Goal: Task Accomplishment & Management: Manage account settings

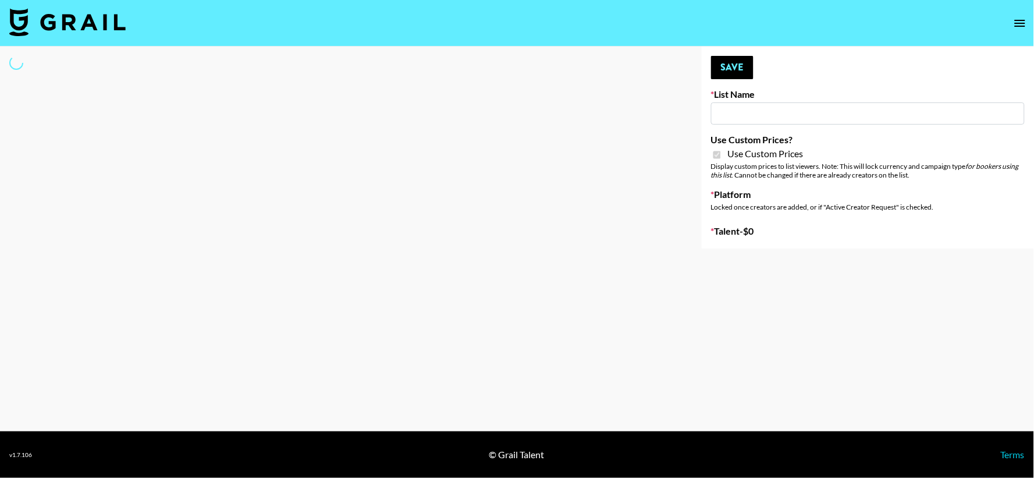
type input "Hily (10th Oct)"
checkbox input "true"
select select "Brand"
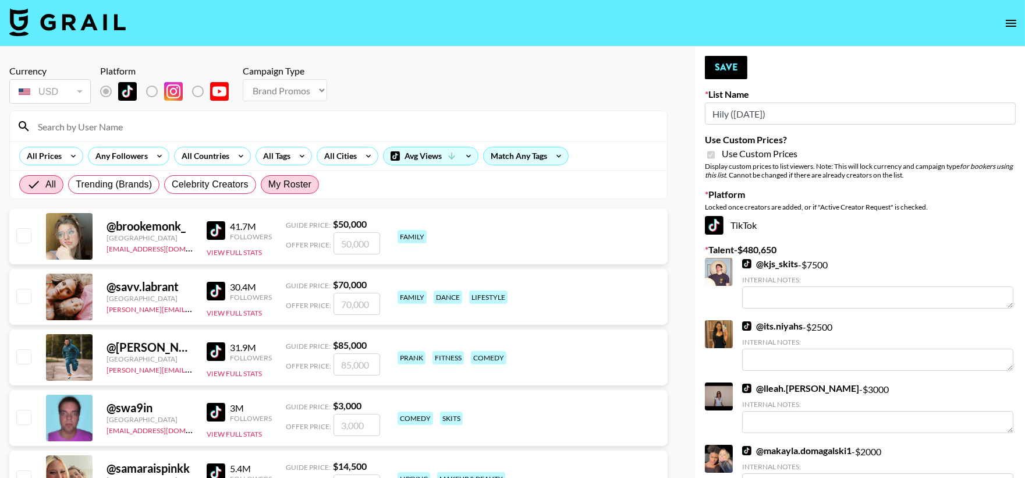
click at [306, 178] on span "My Roster" at bounding box center [289, 185] width 43 height 14
click at [268, 185] on input "My Roster" at bounding box center [268, 185] width 0 height 0
radio input "true"
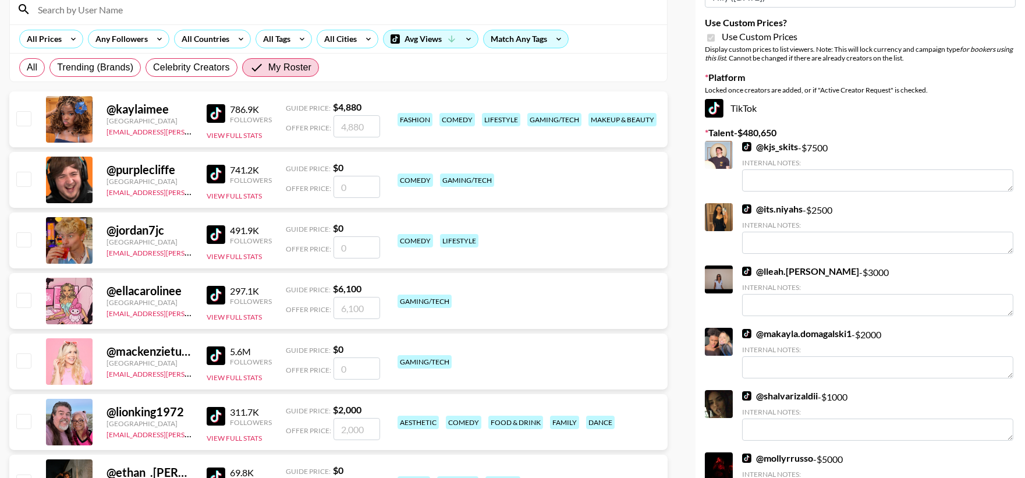
scroll to position [86, 0]
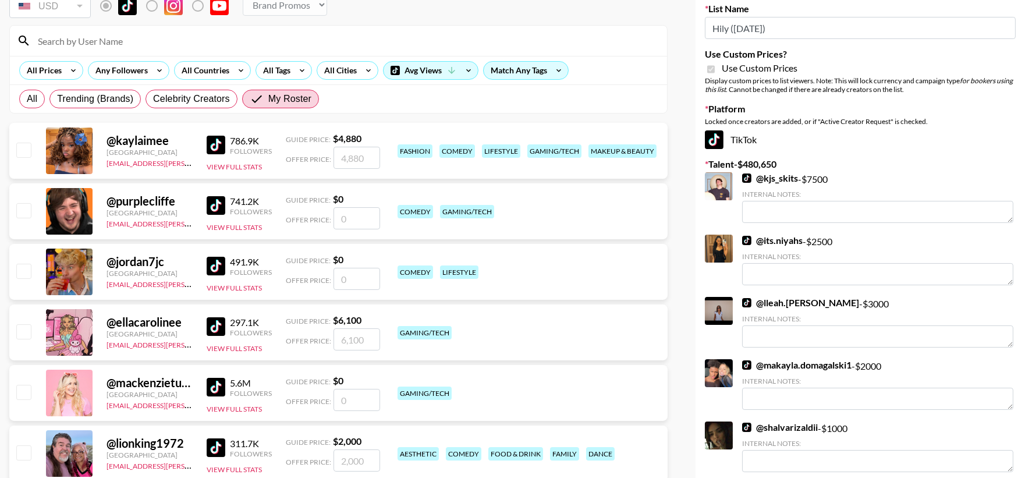
click at [19, 153] on input "checkbox" at bounding box center [23, 150] width 14 height 14
checkbox input "true"
type input "4880"
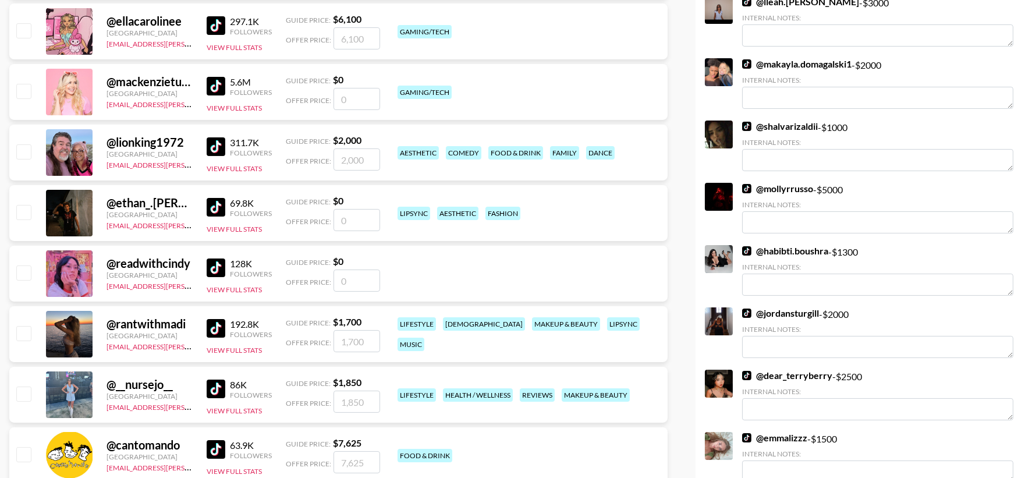
scroll to position [388, 0]
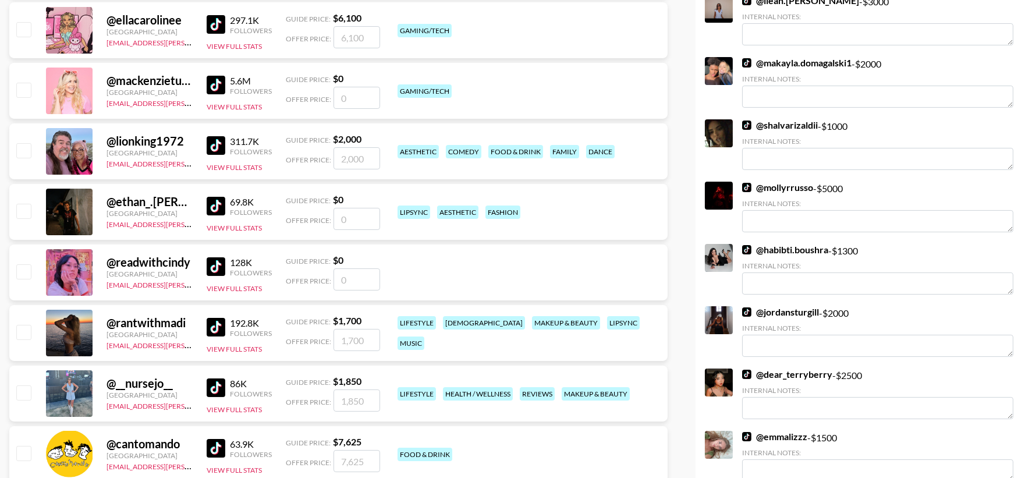
click at [26, 207] on input "checkbox" at bounding box center [23, 211] width 14 height 14
click at [26, 217] on input "checkbox" at bounding box center [23, 211] width 14 height 14
click at [26, 208] on input "checkbox" at bounding box center [23, 211] width 14 height 14
click at [24, 208] on input "checkbox" at bounding box center [23, 211] width 14 height 14
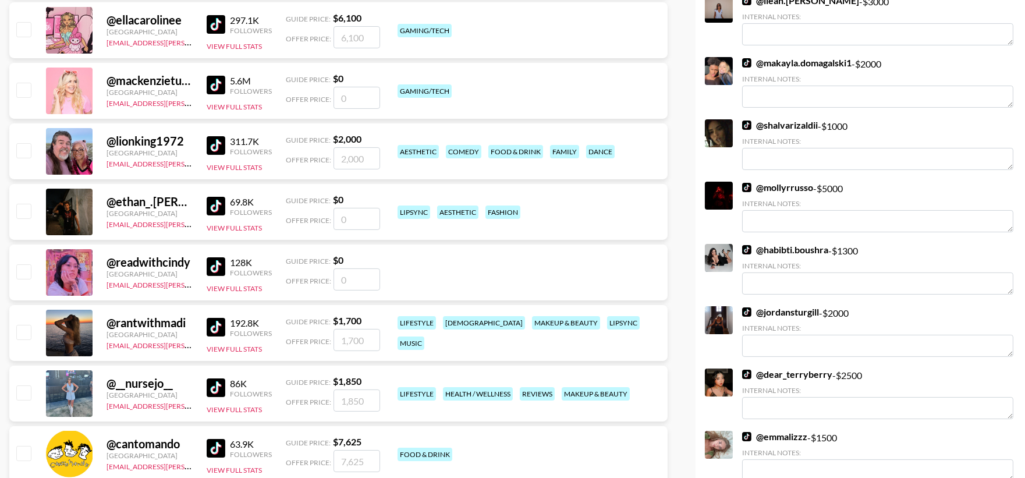
checkbox input "false"
click at [350, 217] on input "number" at bounding box center [357, 219] width 47 height 22
type input "4"
checkbox input "true"
type input "4"
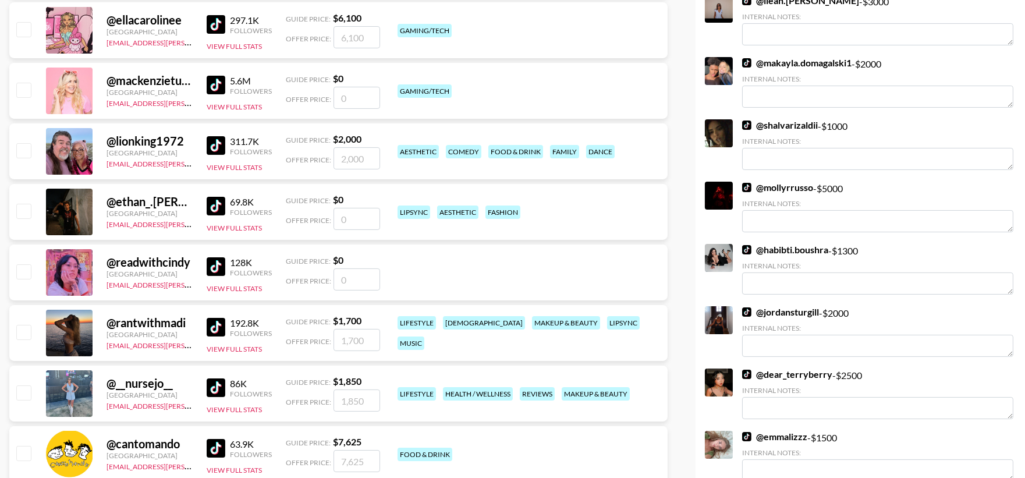
checkbox input "false"
type input "50"
checkbox input "true"
type input "500"
click at [23, 275] on input "checkbox" at bounding box center [23, 271] width 14 height 14
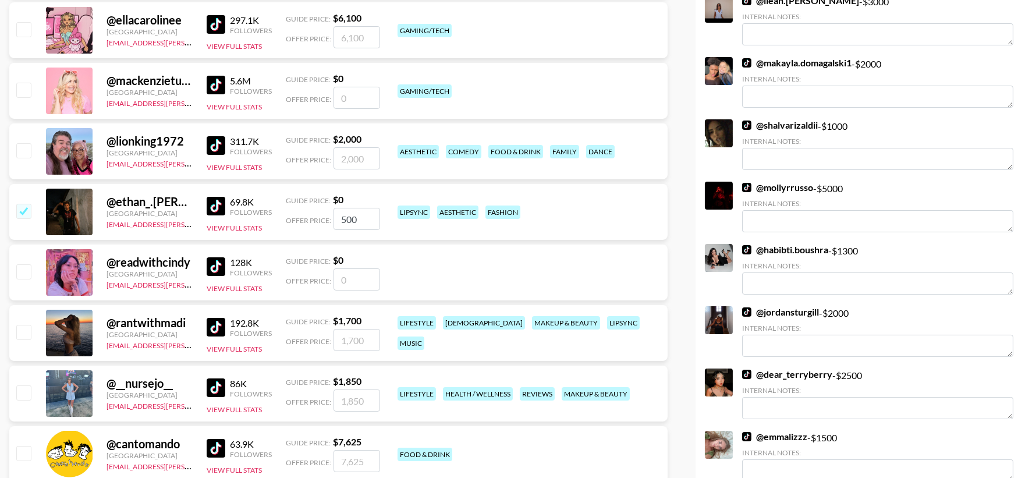
checkbox input "false"
click at [349, 277] on input "number" at bounding box center [357, 279] width 47 height 22
type input "42"
checkbox input "true"
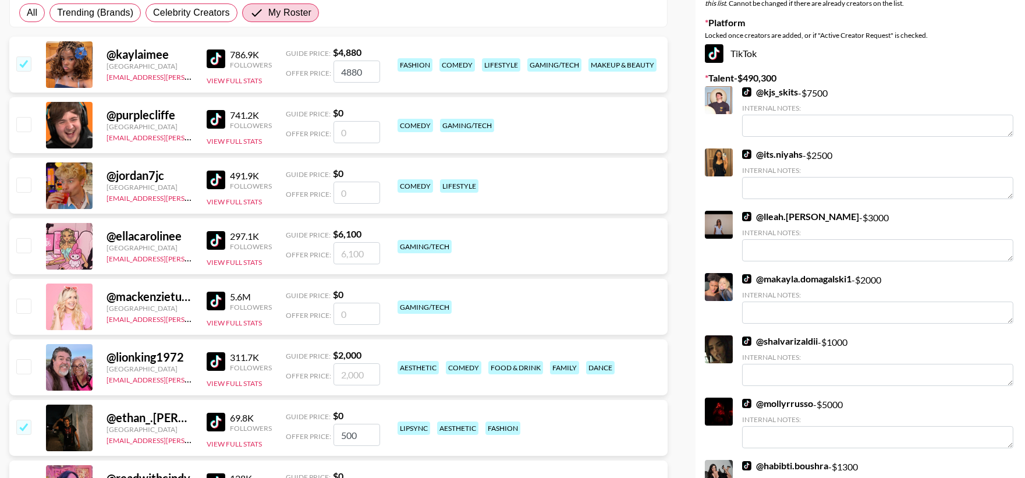
scroll to position [0, 0]
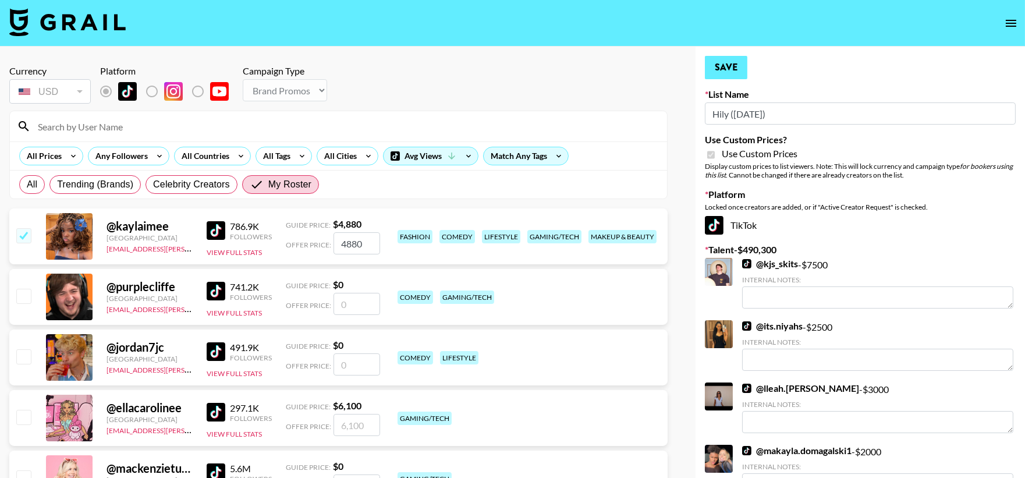
type input "4270"
click at [732, 68] on button "Save" at bounding box center [726, 67] width 42 height 23
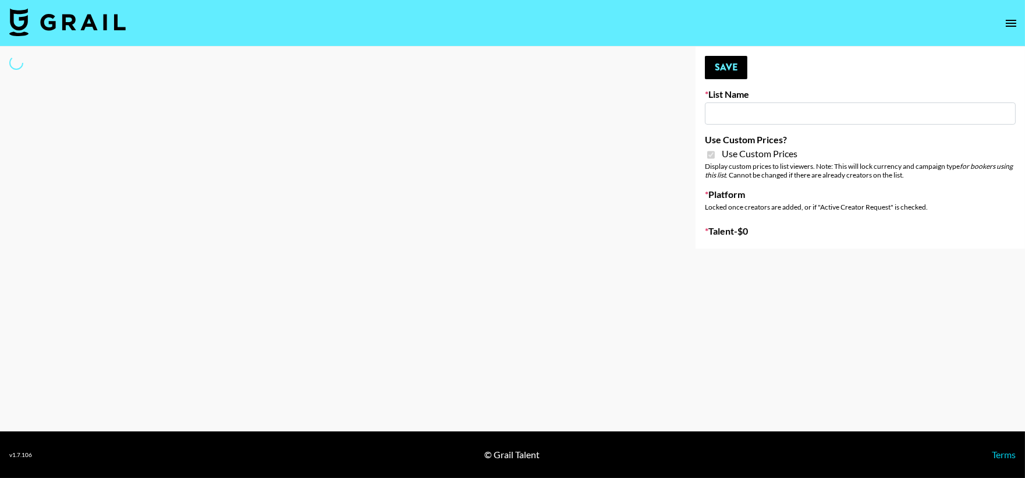
type input "Halovida ([DATE])"
checkbox input "true"
select select "Brand"
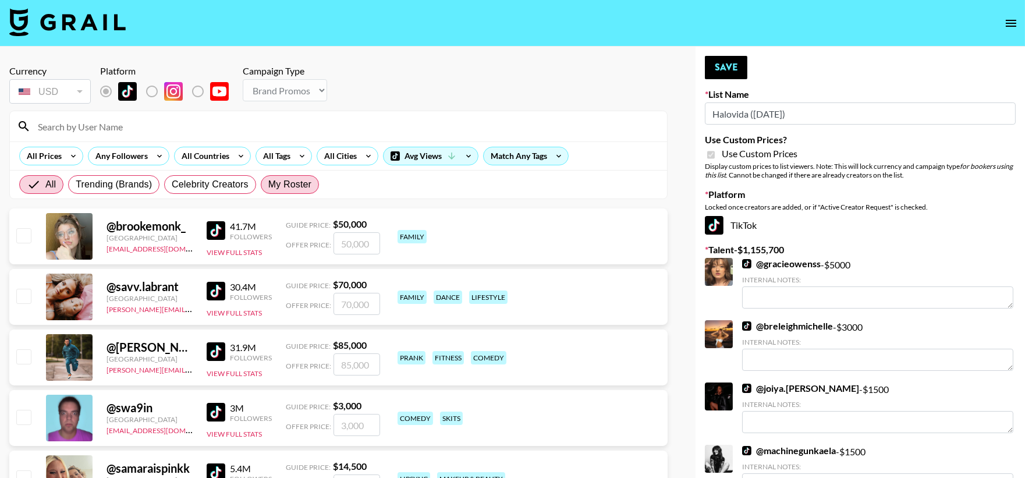
click at [282, 188] on span "My Roster" at bounding box center [289, 185] width 43 height 14
click at [268, 185] on input "My Roster" at bounding box center [268, 185] width 0 height 0
radio input "true"
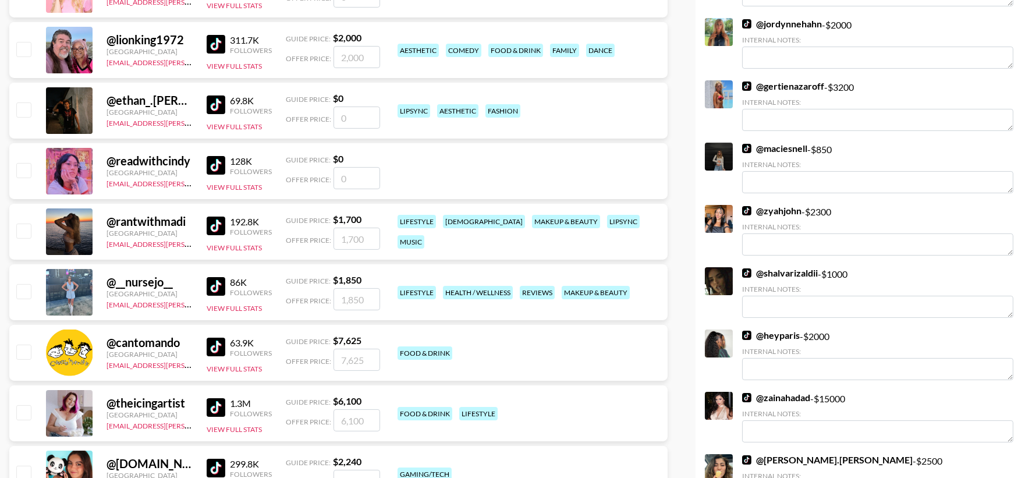
scroll to position [517, 0]
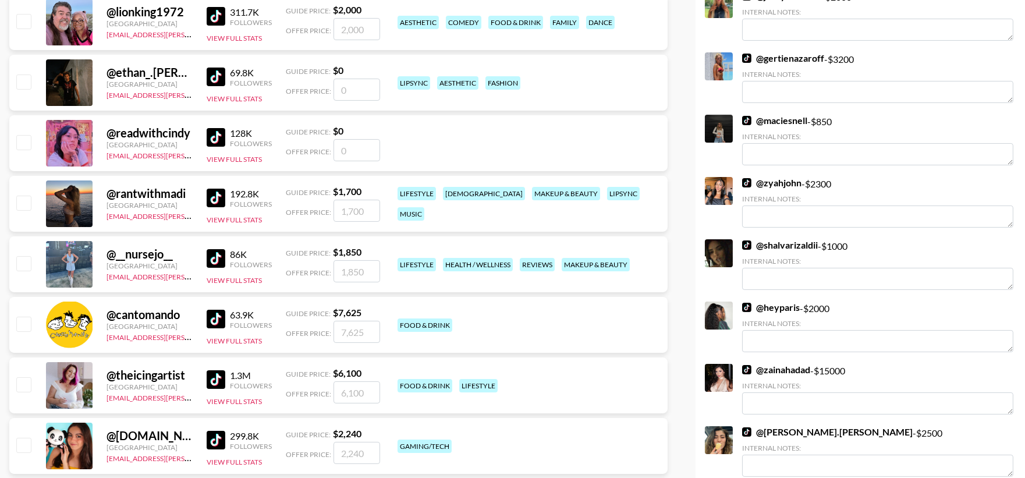
click at [23, 263] on input "checkbox" at bounding box center [23, 263] width 14 height 14
checkbox input "true"
type input "1850"
drag, startPoint x: 23, startPoint y: 263, endPoint x: 147, endPoint y: 262, distance: 124.0
click at [24, 260] on input "checkbox" at bounding box center [23, 263] width 14 height 14
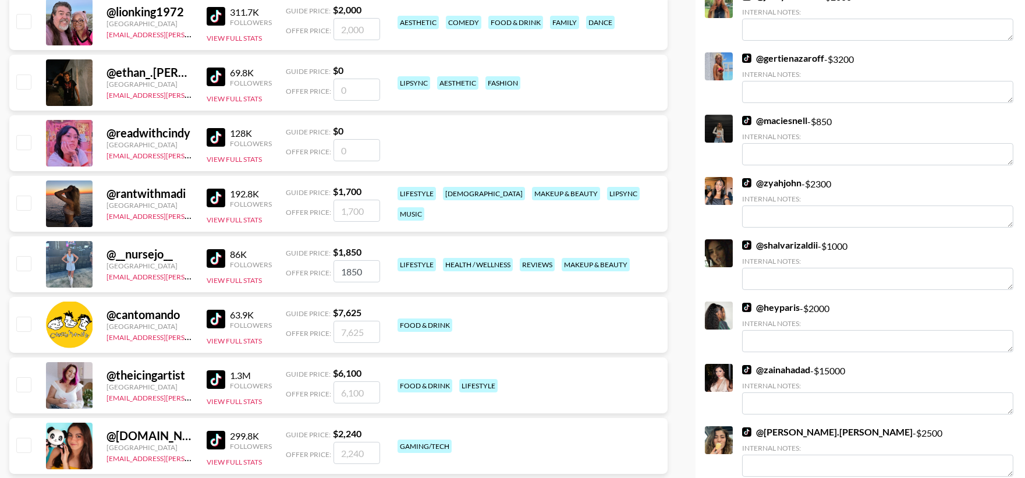
checkbox input "false"
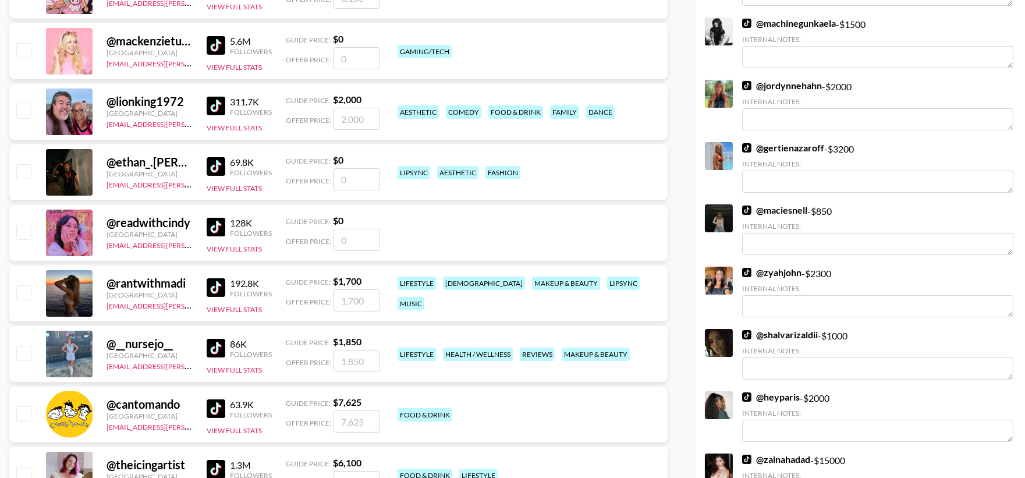
scroll to position [431, 0]
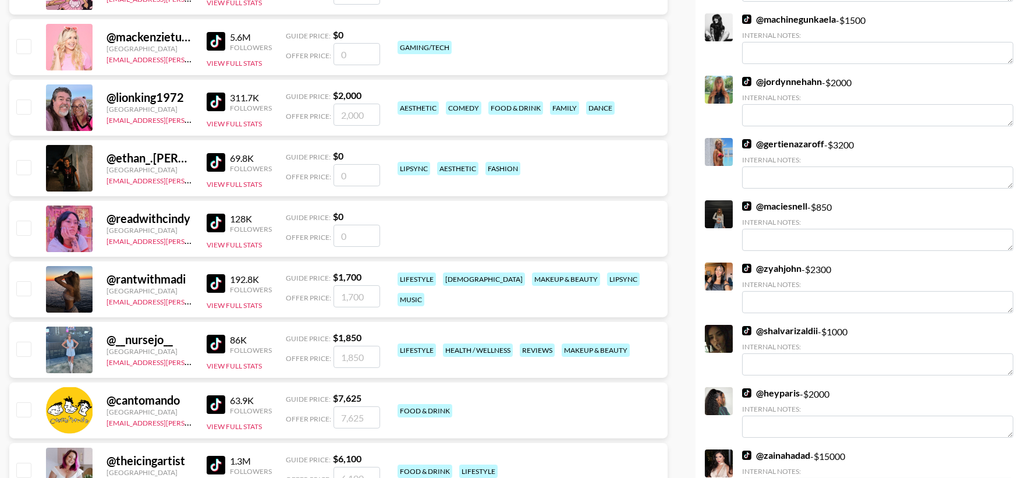
click at [26, 350] on input "checkbox" at bounding box center [23, 349] width 14 height 14
checkbox input "true"
type input "1850"
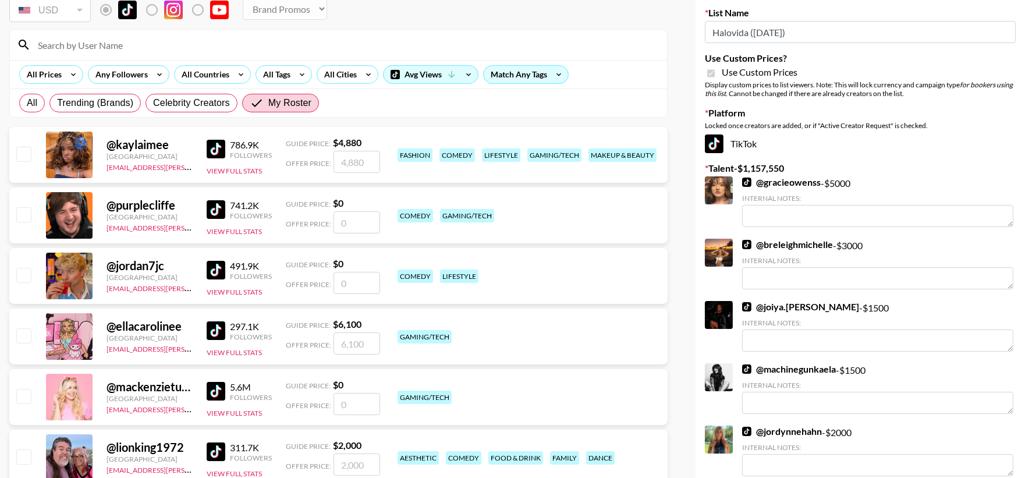
scroll to position [0, 0]
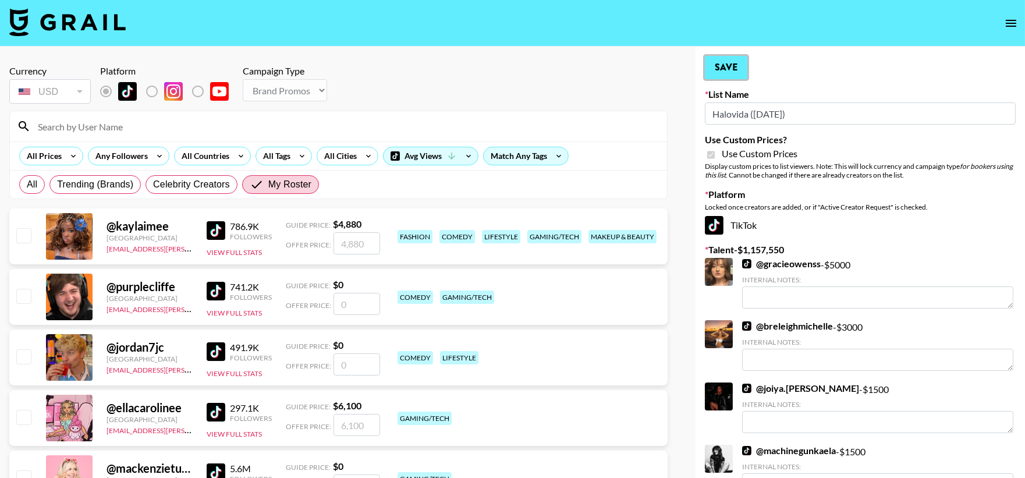
click at [730, 70] on button "Save" at bounding box center [726, 67] width 42 height 23
